Goal: Task Accomplishment & Management: Complete application form

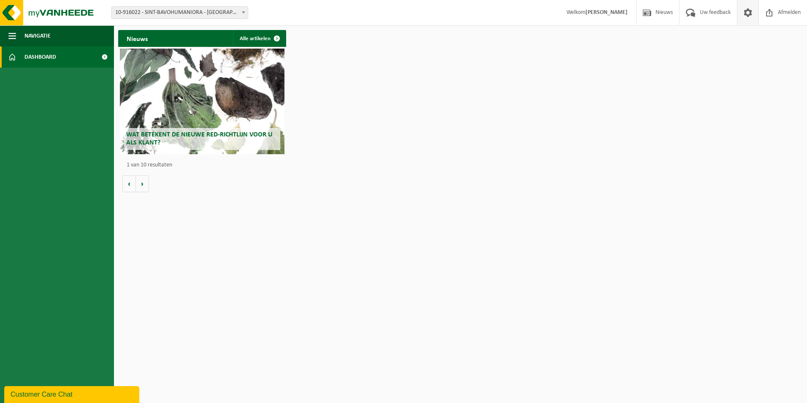
click at [744, 17] on span at bounding box center [748, 12] width 13 height 25
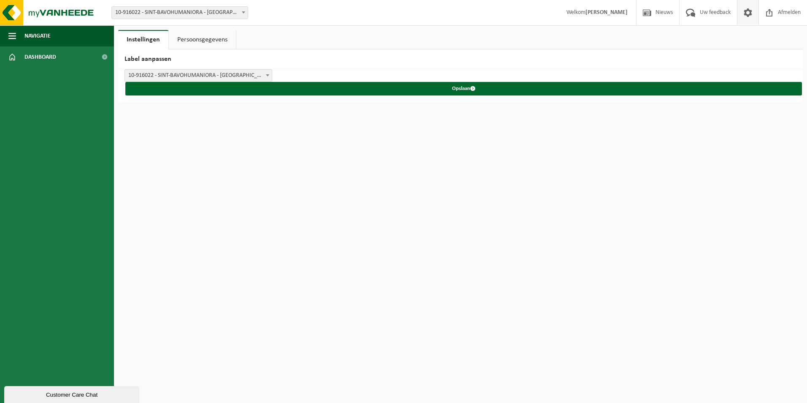
click at [193, 39] on link "Persoonsgegevens" at bounding box center [202, 39] width 67 height 19
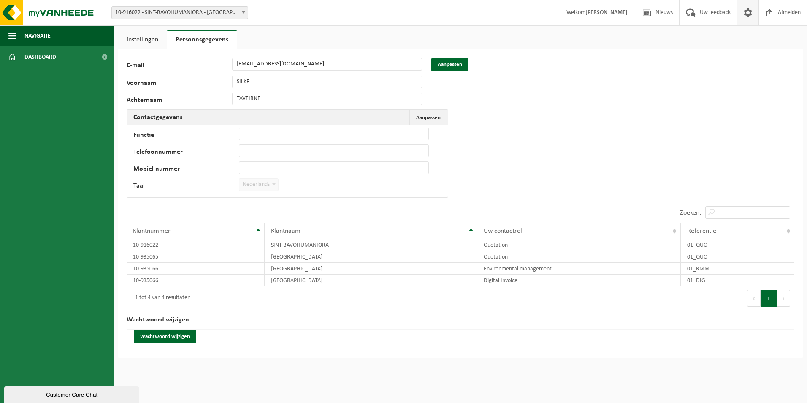
click at [147, 41] on link "Instellingen" at bounding box center [142, 39] width 49 height 19
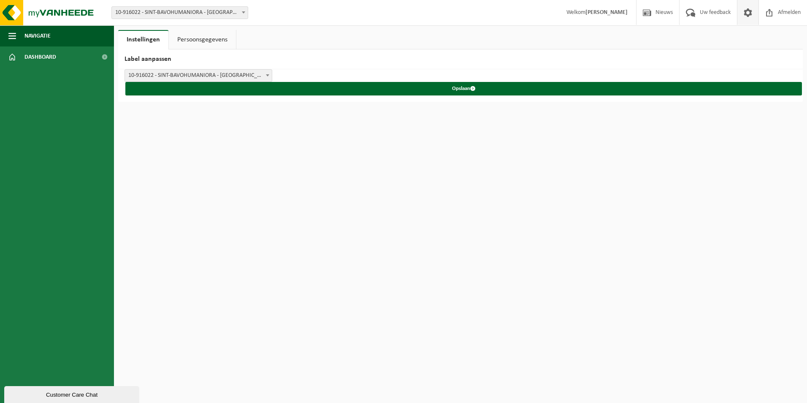
click at [212, 70] on span "10-916022 - SINT-BAVOHUMANIORA - [GEOGRAPHIC_DATA]" at bounding box center [198, 76] width 147 height 12
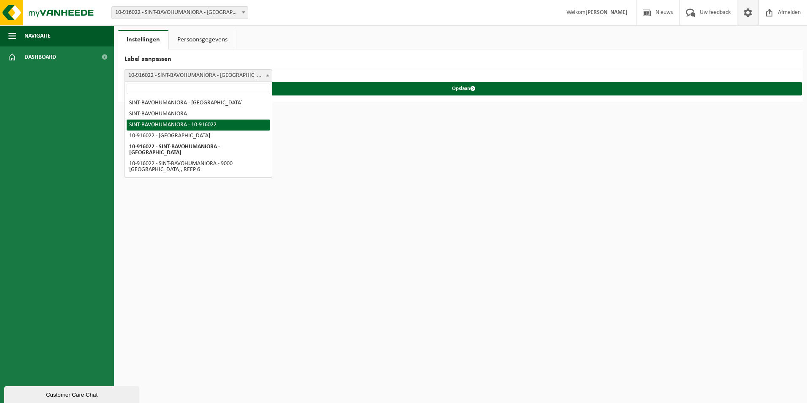
click at [309, 66] on h2 "Label aanpassen" at bounding box center [460, 59] width 685 height 20
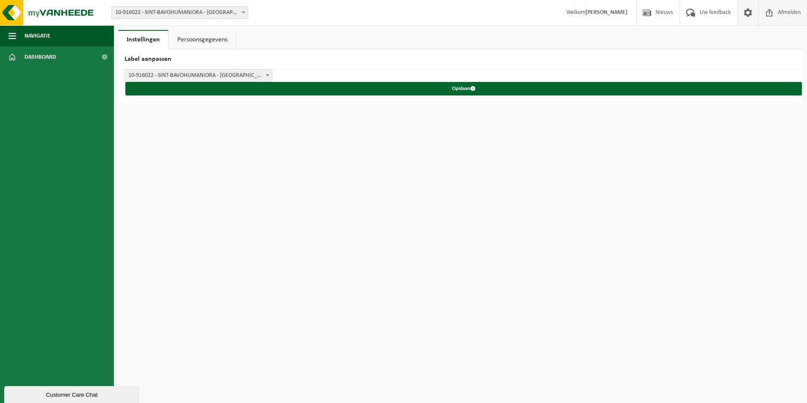
click at [789, 13] on span "Afmelden" at bounding box center [789, 12] width 27 height 25
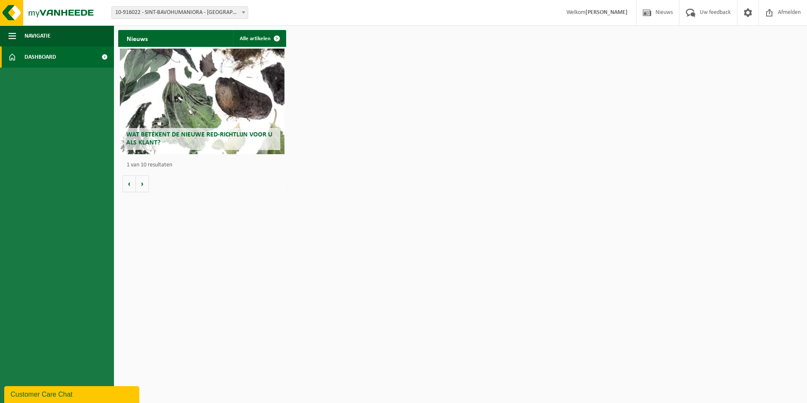
click at [204, 12] on span "10-916022 - SINT-BAVOHUMANIORA - [GEOGRAPHIC_DATA]" at bounding box center [180, 13] width 136 height 12
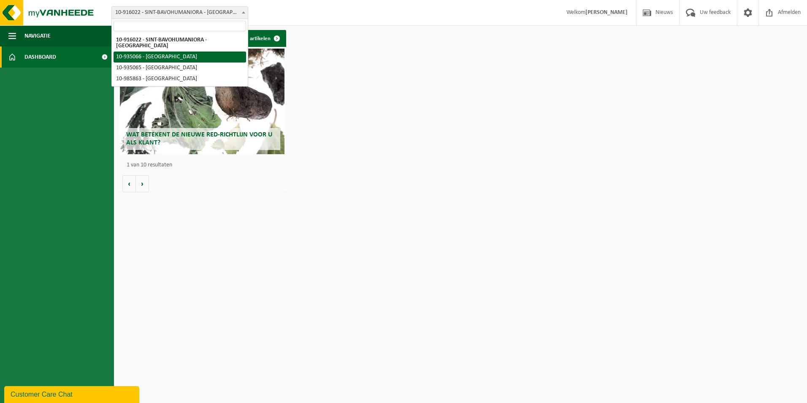
select select "159003"
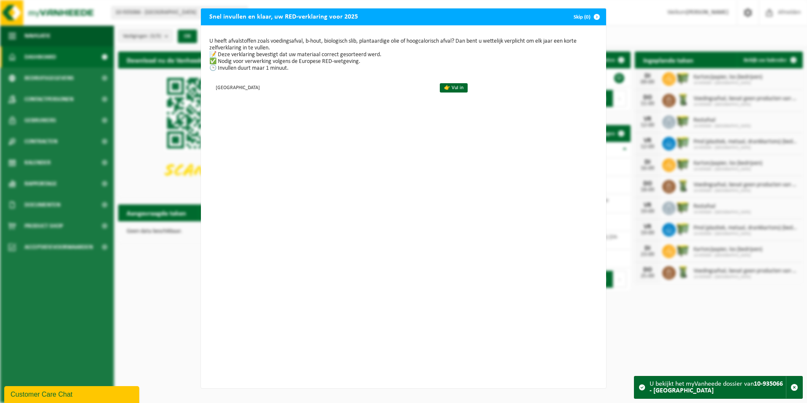
click at [592, 18] on span "button" at bounding box center [597, 16] width 17 height 17
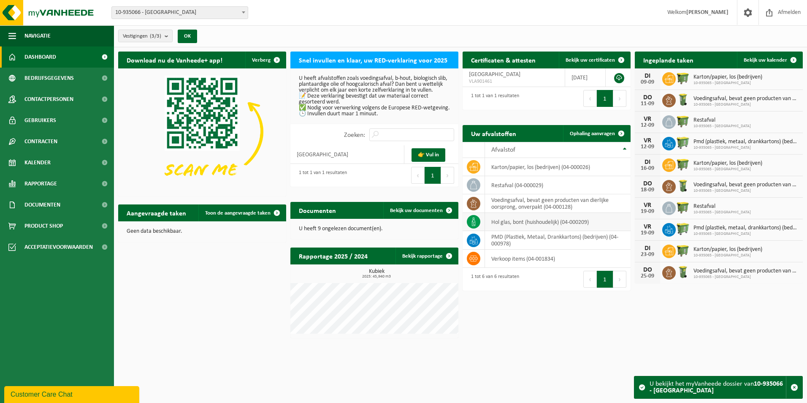
click at [535, 223] on td "hol glas, bont (huishoudelijk) (04-000209)" at bounding box center [558, 222] width 146 height 18
click at [63, 122] on link "Gebruikers" at bounding box center [57, 120] width 114 height 21
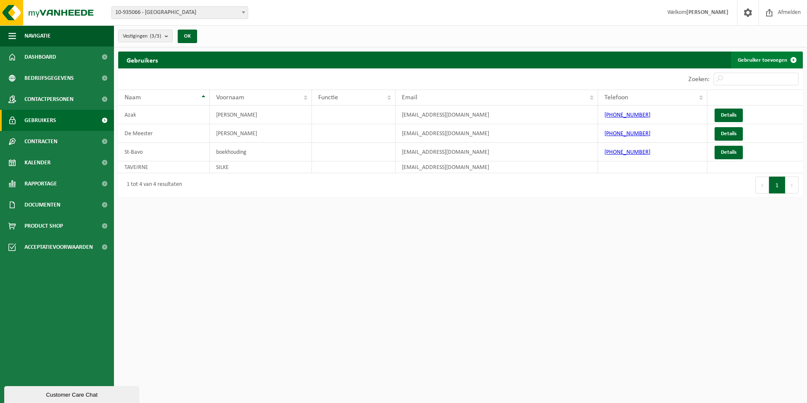
click at [782, 60] on link "Gebruiker toevoegen" at bounding box center [766, 60] width 71 height 17
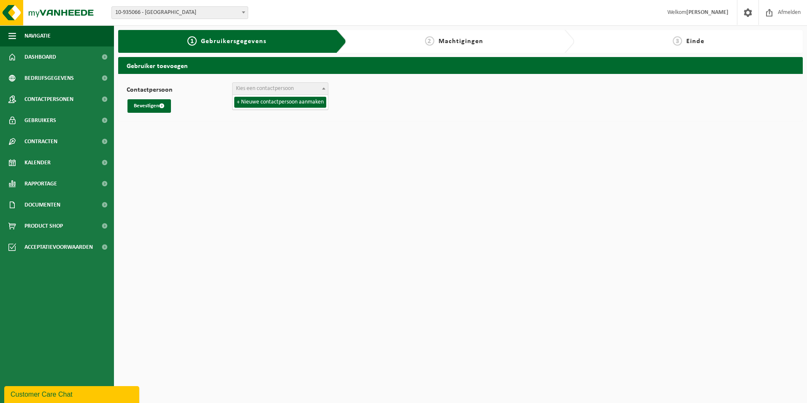
click at [274, 89] on span "Kies een contactpersoon" at bounding box center [265, 88] width 58 height 6
select select "0"
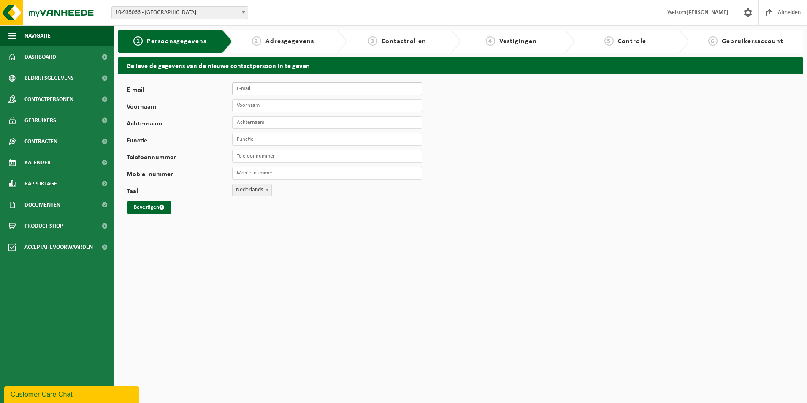
click at [272, 92] on input "E-mail" at bounding box center [327, 88] width 190 height 13
type input "saskia.delcourt@sint-bavo.be"
click at [250, 108] on input "Voornaam" at bounding box center [327, 105] width 190 height 13
type input "Saskia"
click at [263, 123] on input "Achternaam" at bounding box center [327, 122] width 190 height 13
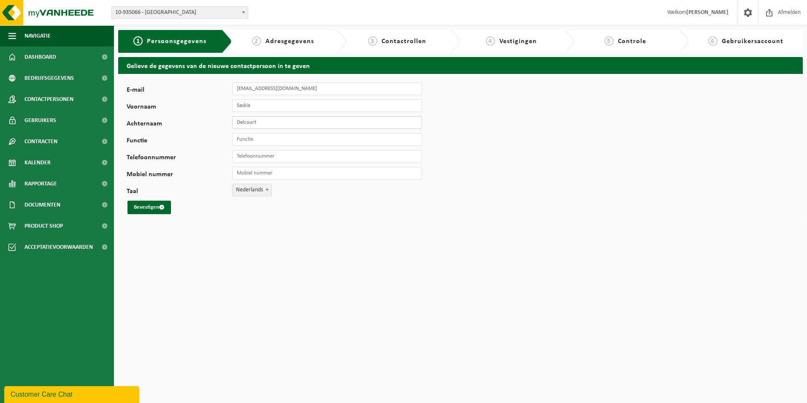
type input "Delcourt"
click at [252, 140] on input "Functie" at bounding box center [327, 139] width 190 height 13
type input "administratie"
type input "[PHONE_NUMBER]"
click at [144, 209] on button "Bevestigen" at bounding box center [149, 208] width 43 height 14
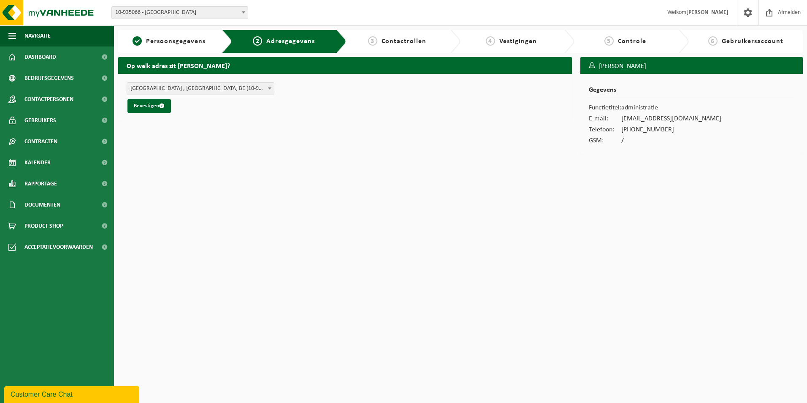
click at [204, 87] on span "SINT-BAVOBASISSCHOOL VZW - APOSTELHUIZEN 2 , 9000 GENT BE (10-935066/BUS)" at bounding box center [200, 89] width 147 height 12
click at [145, 105] on button "Bevestigen" at bounding box center [149, 106] width 43 height 14
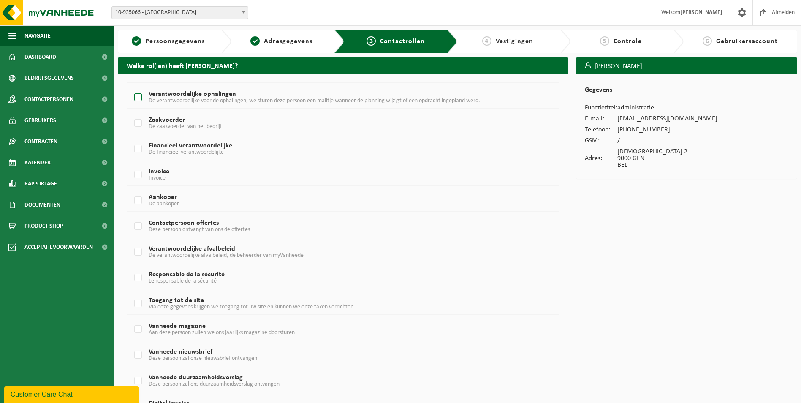
click at [139, 100] on label "Verantwoordelijke ophalingen De verantwoordelijke voor de ophalingen, we sturen…" at bounding box center [325, 97] width 385 height 13
click at [131, 87] on input "Verantwoordelijke ophalingen De verantwoordelijke voor de ophalingen, we sturen…" at bounding box center [131, 87] width 0 height 0
checkbox input "true"
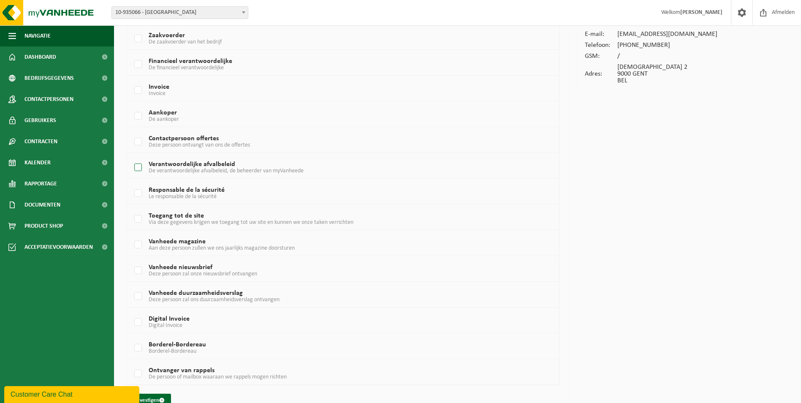
click at [138, 166] on label "Verantwoordelijke afvalbeleid De verantwoordelijke afvalbeleid, de beheerder va…" at bounding box center [325, 167] width 385 height 13
click at [131, 157] on input "Verantwoordelijke afvalbeleid De verantwoordelijke afvalbeleid, de beheerder va…" at bounding box center [131, 157] width 0 height 0
checkbox input "true"
click at [139, 245] on label "Vanheede magazine Aan deze persoon zullen we ons jaarlijks magazine doorsturen" at bounding box center [325, 245] width 385 height 13
click at [131, 234] on input "Vanheede magazine Aan deze persoon zullen we ons jaarlijks magazine doorsturen" at bounding box center [131, 234] width 0 height 0
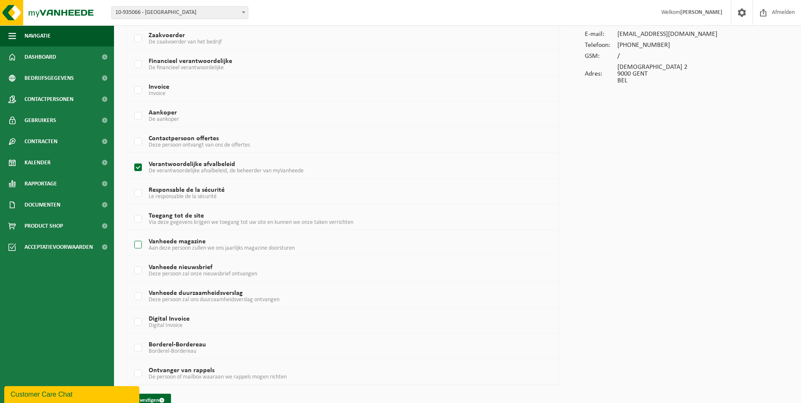
checkbox input "true"
click at [139, 269] on label "Vanheede nieuwsbrief Deze persoon zal onze nieuwsbrief ontvangen" at bounding box center [325, 270] width 385 height 13
click at [131, 260] on input "Vanheede nieuwsbrief Deze persoon zal onze nieuwsbrief ontvangen" at bounding box center [131, 260] width 0 height 0
checkbox input "true"
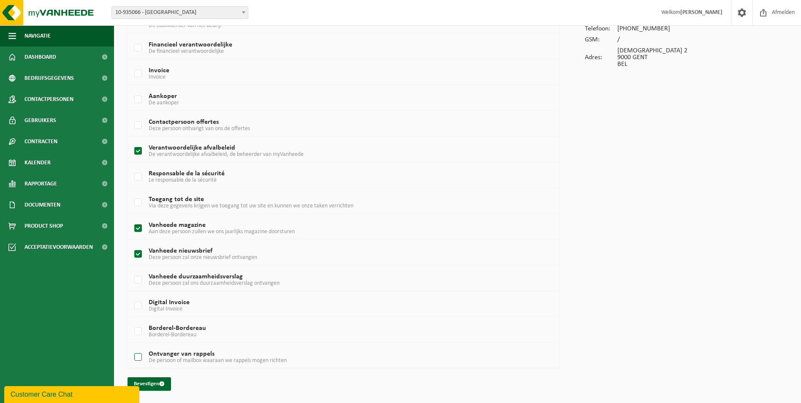
click at [141, 358] on label "Ontvanger van rappels De persoon of mailbox waaraan we rappels mogen richten" at bounding box center [325, 357] width 385 height 13
click at [131, 347] on input "Ontvanger van rappels De persoon of mailbox waaraan we rappels mogen richten" at bounding box center [131, 346] width 0 height 0
checkbox input "true"
click at [142, 383] on button "Bevestigen" at bounding box center [149, 384] width 43 height 14
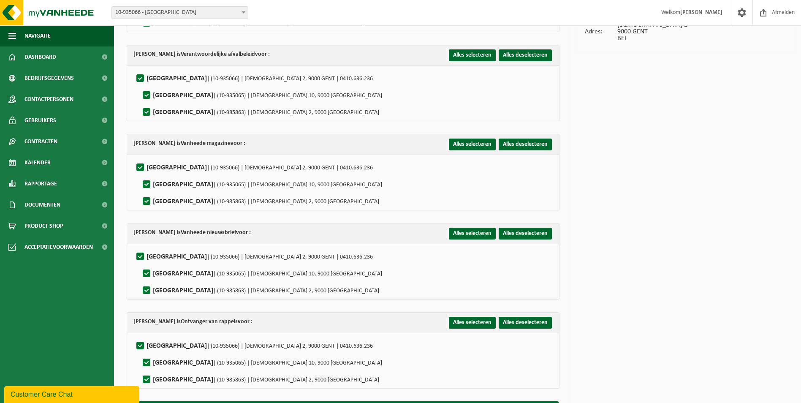
scroll to position [149, 0]
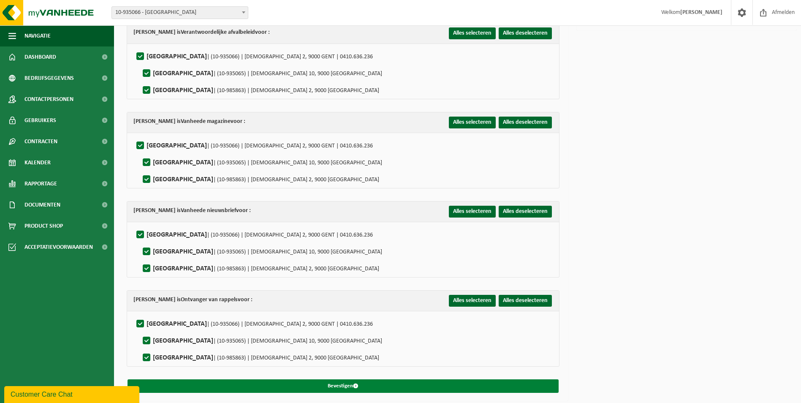
click at [360, 382] on button "Bevestigen" at bounding box center [343, 386] width 431 height 14
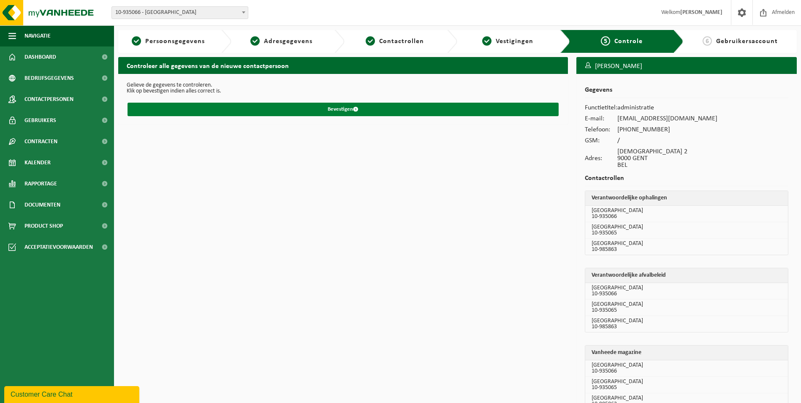
click at [389, 106] on button "Bevestigen" at bounding box center [343, 110] width 431 height 14
